Goal: Navigation & Orientation: Go to known website

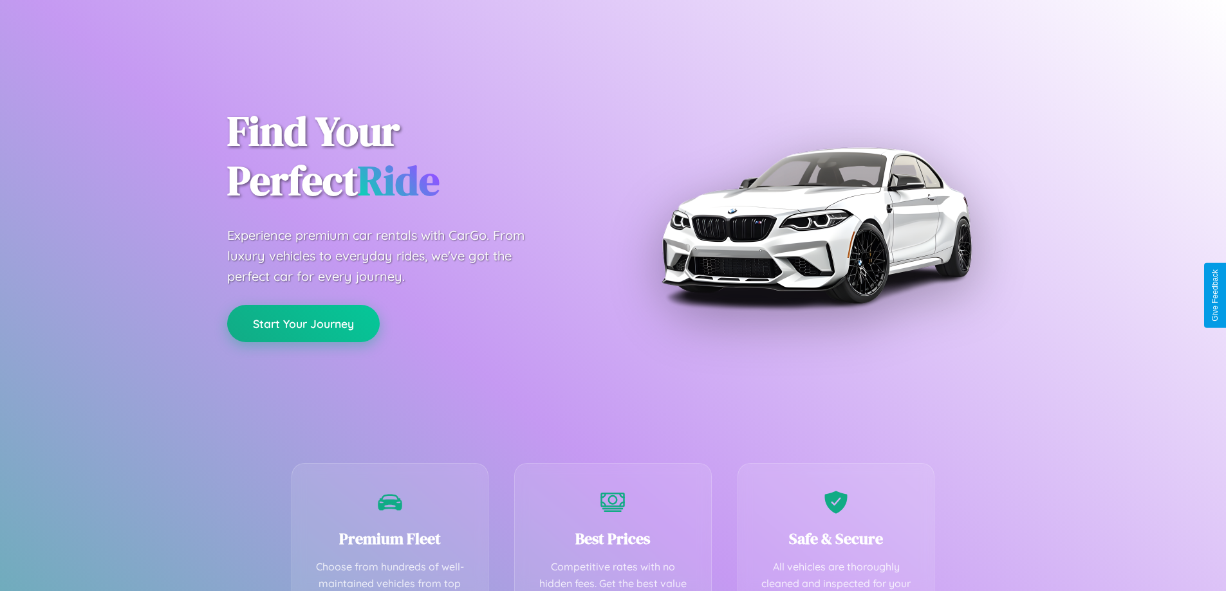
click at [303, 324] on button "Start Your Journey" at bounding box center [303, 323] width 153 height 37
click at [303, 323] on button "Start Your Journey" at bounding box center [303, 323] width 153 height 37
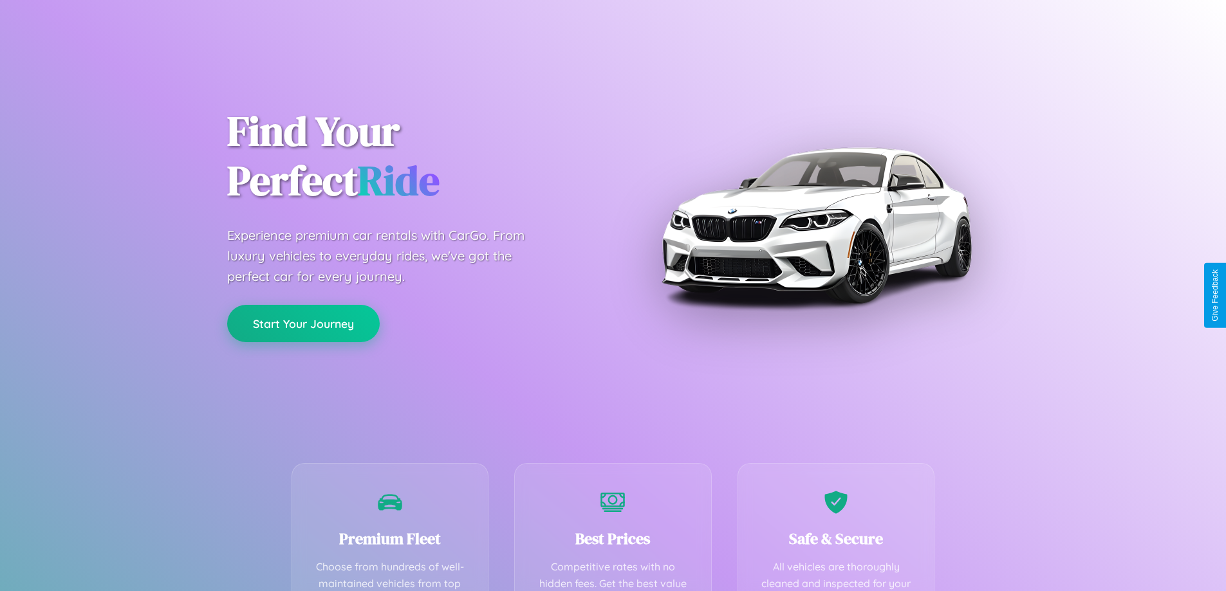
click at [303, 323] on button "Start Your Journey" at bounding box center [303, 323] width 153 height 37
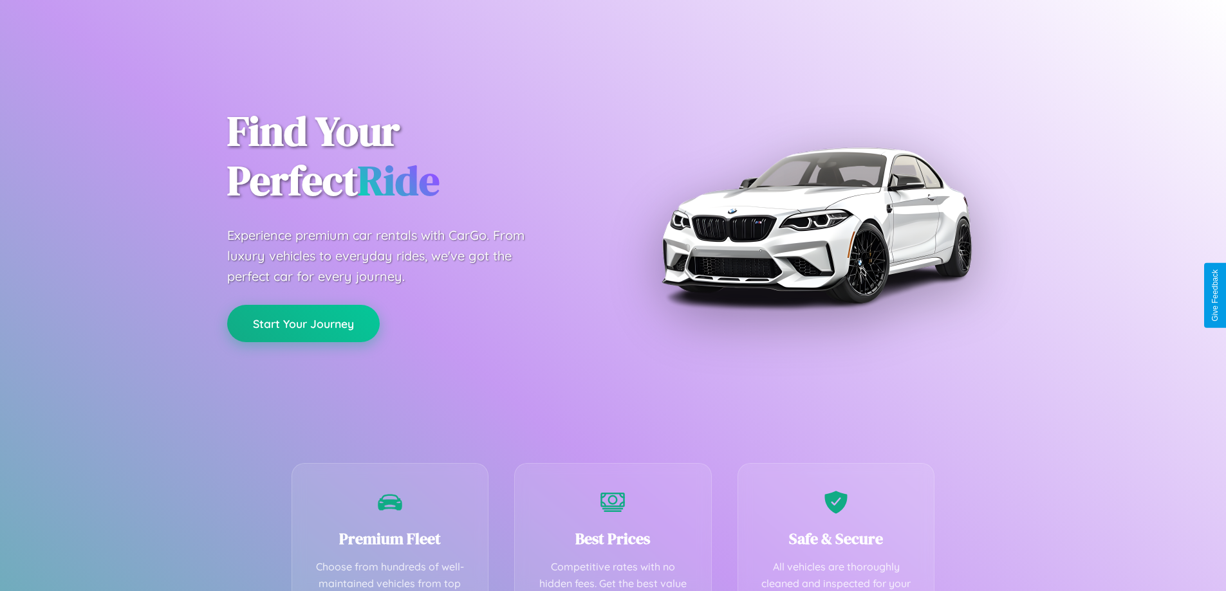
click at [303, 323] on button "Start Your Journey" at bounding box center [303, 323] width 153 height 37
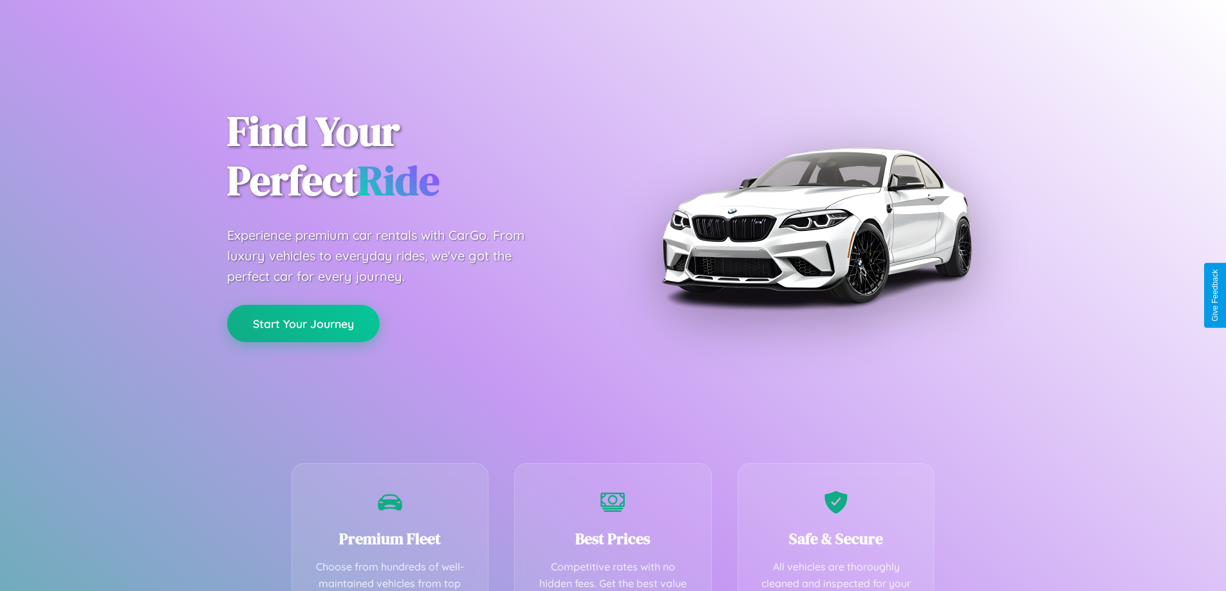
click at [303, 323] on button "Start Your Journey" at bounding box center [303, 323] width 153 height 37
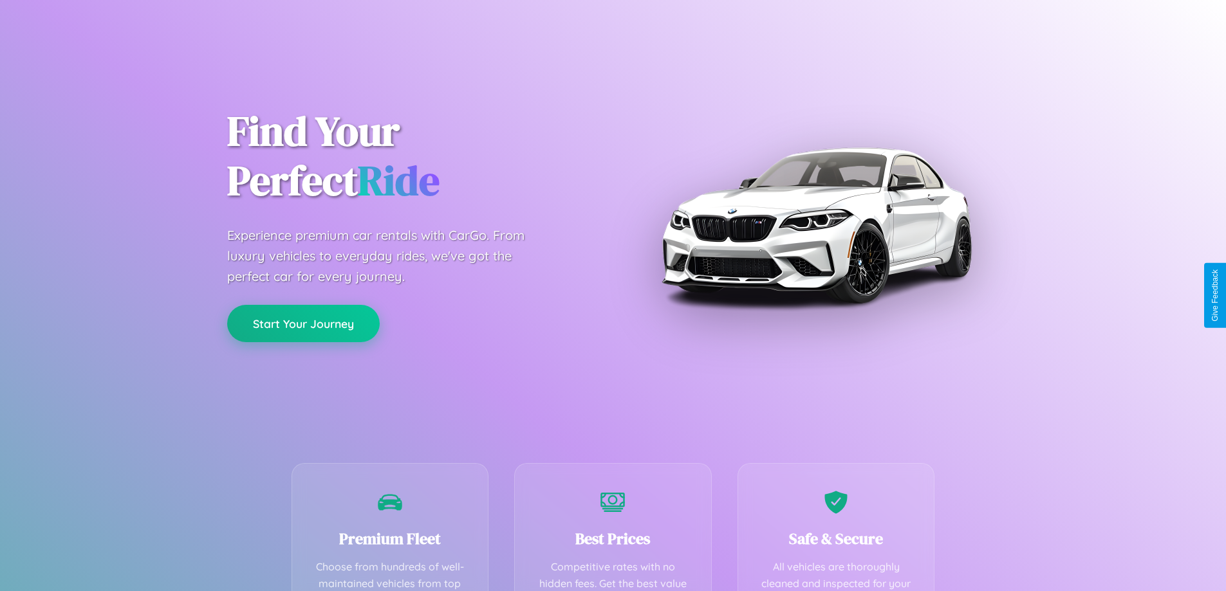
click at [303, 323] on button "Start Your Journey" at bounding box center [303, 323] width 153 height 37
